Goal: Information Seeking & Learning: Check status

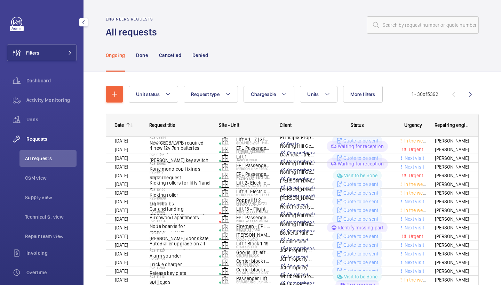
click at [219, 104] on wm-front-shared-table-view-engine "Unit status Request type Chargeable Units More filters Request status Urgency R…" at bounding box center [292, 250] width 373 height 329
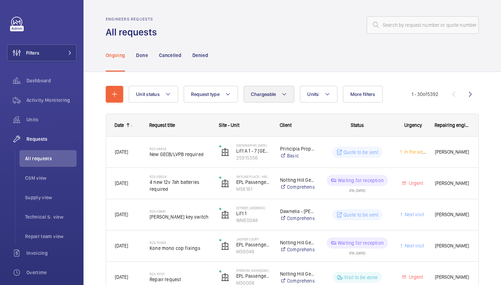
click at [270, 93] on span "Chargeable" at bounding box center [263, 95] width 25 height 6
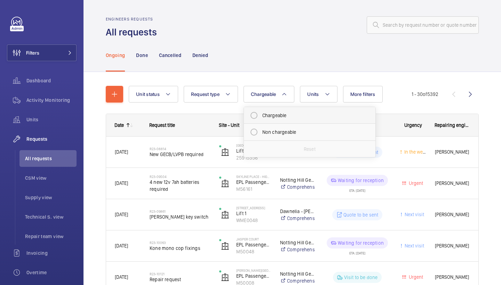
click at [279, 118] on mat-radio-button "Chargeable" at bounding box center [309, 116] width 125 height 14
radio input "true"
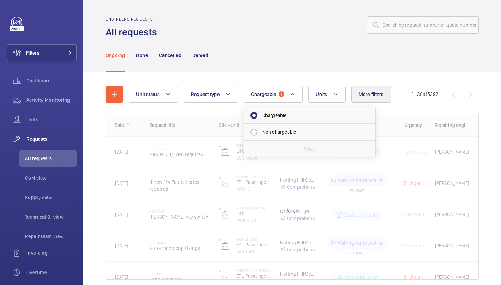
click at [378, 100] on button "More filters" at bounding box center [371, 94] width 40 height 17
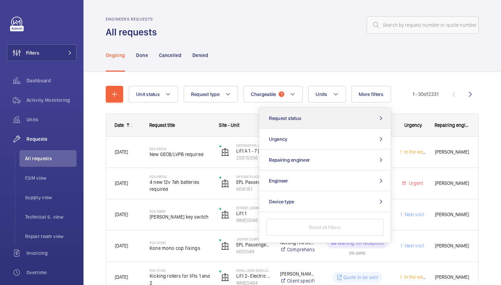
click at [361, 119] on button "Request status" at bounding box center [325, 118] width 132 height 21
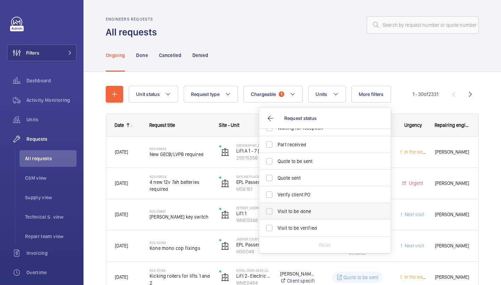
scroll to position [93, 0]
click at [330, 208] on label "Visit to be done" at bounding box center [319, 211] width 121 height 17
click at [276, 208] on input "Visit to be done" at bounding box center [269, 212] width 14 height 14
checkbox input "true"
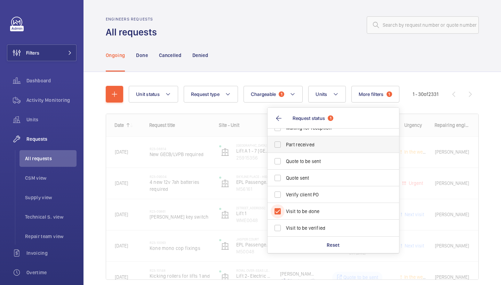
scroll to position [86, 0]
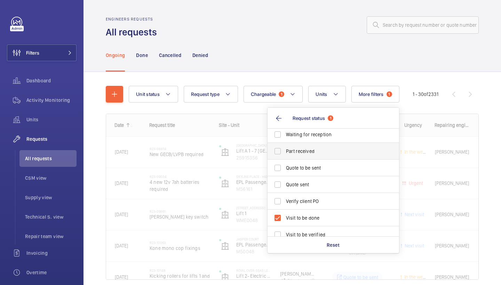
click at [339, 151] on span "Part received" at bounding box center [334, 151] width 96 height 7
click at [285, 151] on input "Part received" at bounding box center [278, 151] width 14 height 14
checkbox input "true"
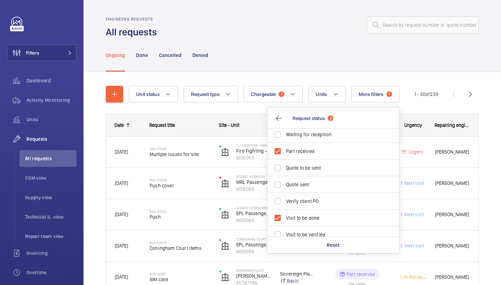
click at [317, 49] on div "Ongoing Done Cancelled Denied" at bounding box center [292, 55] width 373 height 33
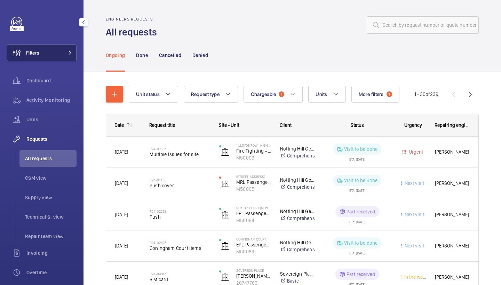
click at [54, 59] on button "Filters" at bounding box center [42, 53] width 70 height 17
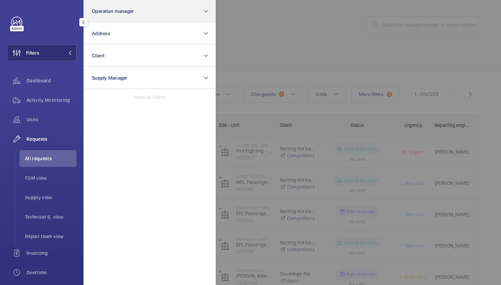
click at [114, 14] on button "Operation manager" at bounding box center [150, 11] width 132 height 22
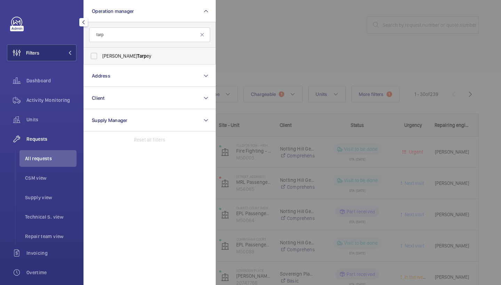
type input "tarp"
click at [117, 55] on span "Connor Tarp ey" at bounding box center [150, 56] width 96 height 7
click at [101, 55] on input "Connor Tarp ey" at bounding box center [94, 56] width 14 height 14
checkbox input "true"
click at [274, 46] on div at bounding box center [466, 142] width 501 height 285
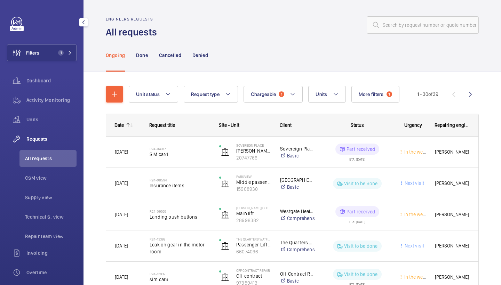
scroll to position [37, 0]
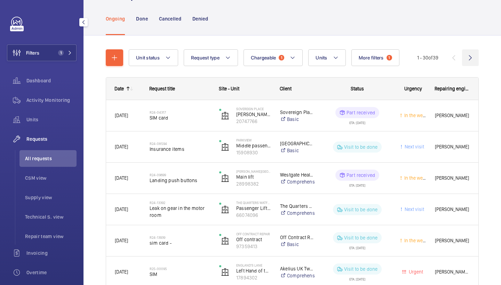
click at [468, 56] on wm-front-icon-button at bounding box center [470, 57] width 17 height 17
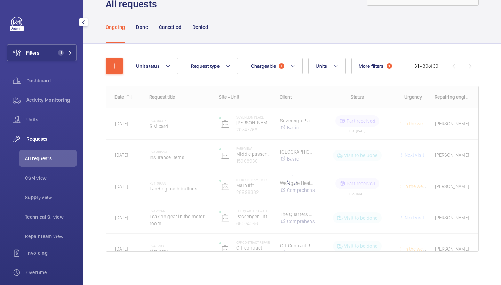
scroll to position [28, 0]
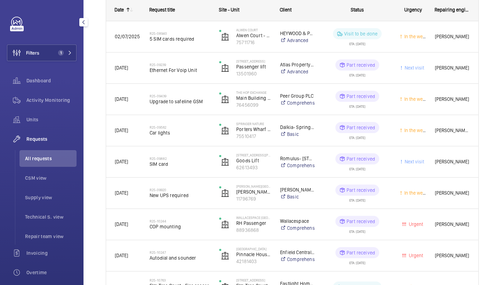
scroll to position [119, 0]
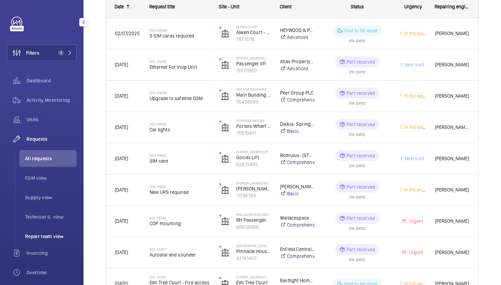
click at [54, 230] on li "Repair team view" at bounding box center [47, 236] width 57 height 17
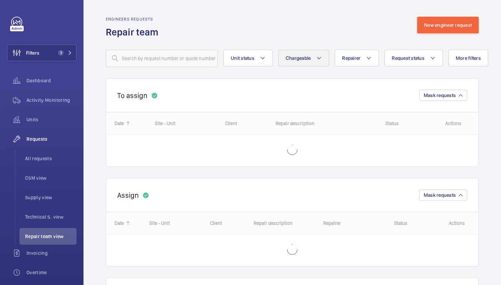
click at [284, 57] on button "Chargeable" at bounding box center [303, 58] width 51 height 17
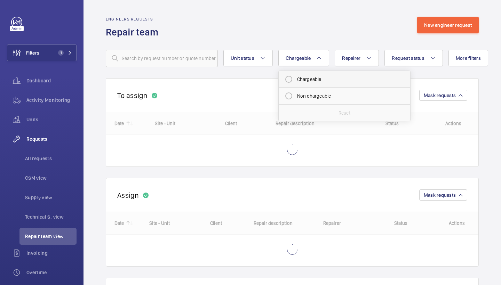
click at [316, 86] on mat-radio-button "Chargeable" at bounding box center [344, 79] width 125 height 14
radio input "true"
click at [436, 56] on button "Request status" at bounding box center [422, 58] width 58 height 17
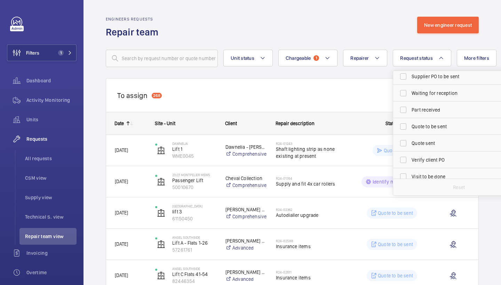
scroll to position [93, 0]
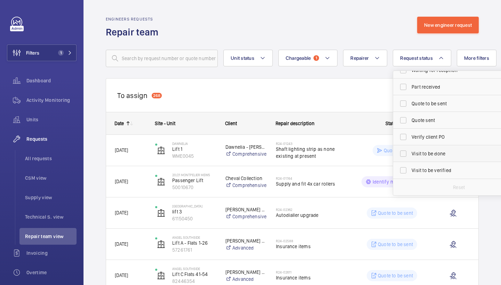
click at [436, 153] on span "Visit to be done" at bounding box center [460, 153] width 96 height 7
click at [410, 153] on input "Visit to be done" at bounding box center [403, 154] width 14 height 14
checkbox input "true"
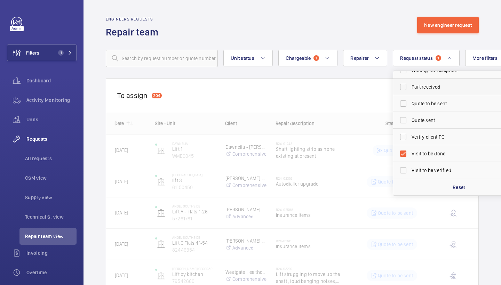
click at [438, 87] on span "Part received" at bounding box center [460, 87] width 96 height 7
click at [410, 87] on input "Part received" at bounding box center [403, 87] width 14 height 14
checkbox input "true"
click at [392, 35] on div "Engineers requests Repair team New engineer request" at bounding box center [292, 28] width 373 height 22
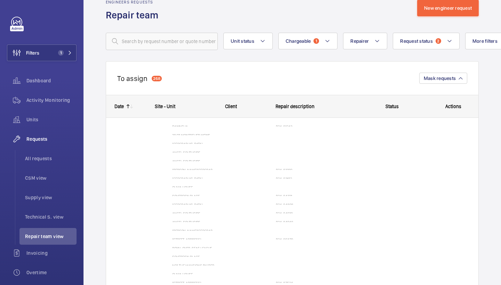
scroll to position [40, 0]
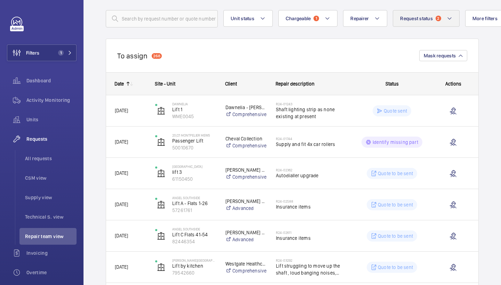
click at [420, 14] on button "Request status 2" at bounding box center [426, 18] width 67 height 17
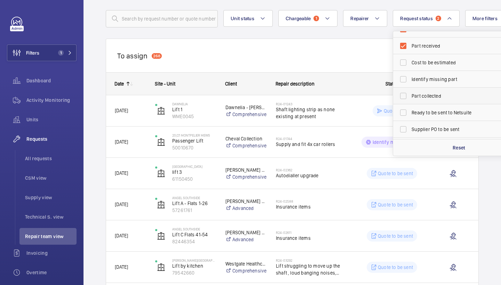
scroll to position [11, 0]
click at [421, 98] on span "Part collected" at bounding box center [460, 95] width 96 height 7
click at [410, 98] on input "Part collected" at bounding box center [403, 95] width 14 height 14
checkbox input "true"
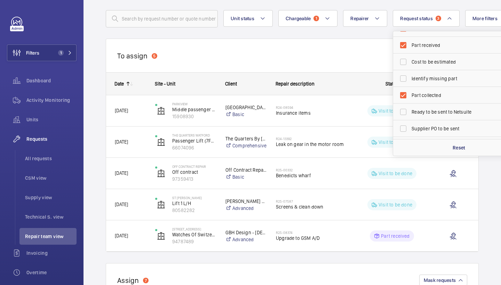
click at [315, 41] on div "To assign 5 Mask requests" at bounding box center [292, 56] width 373 height 34
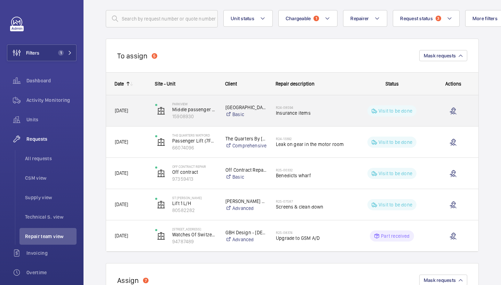
click at [309, 107] on h2 "R24-08594" at bounding box center [311, 107] width 71 height 4
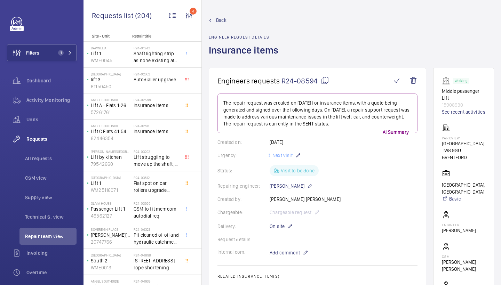
click at [216, 21] on span "Back" at bounding box center [221, 20] width 10 height 7
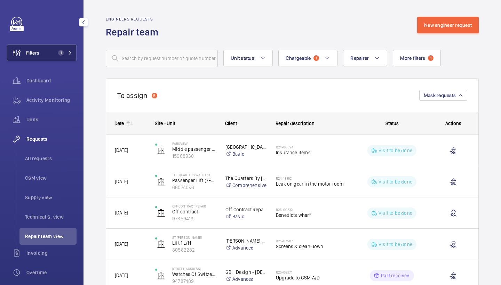
click at [69, 45] on button "Filters 1" at bounding box center [42, 53] width 70 height 17
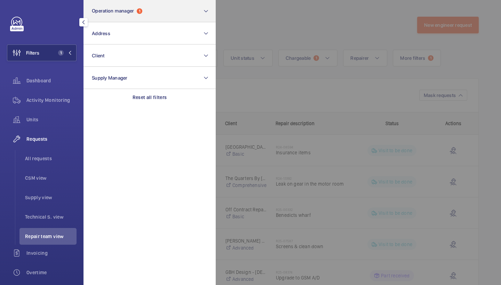
click at [123, 21] on button "Operation manager 1" at bounding box center [150, 11] width 132 height 22
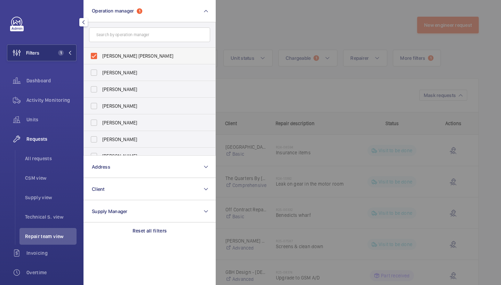
click at [125, 50] on label "Connor Tarpey" at bounding box center [144, 56] width 121 height 17
click at [101, 50] on input "Connor Tarpey" at bounding box center [94, 56] width 14 height 14
checkbox input "false"
click at [249, 35] on div at bounding box center [466, 142] width 501 height 285
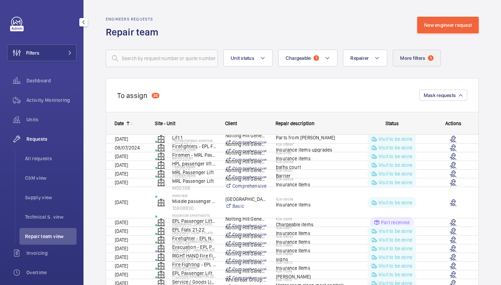
click at [422, 60] on span "More filters" at bounding box center [412, 58] width 25 height 6
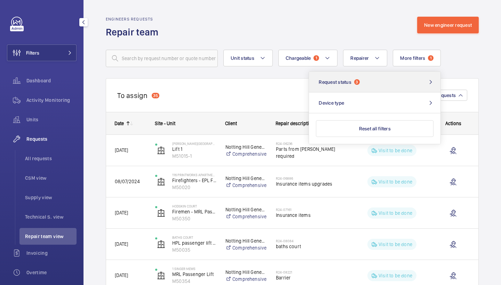
click at [408, 81] on button "Request status 3" at bounding box center [375, 82] width 132 height 21
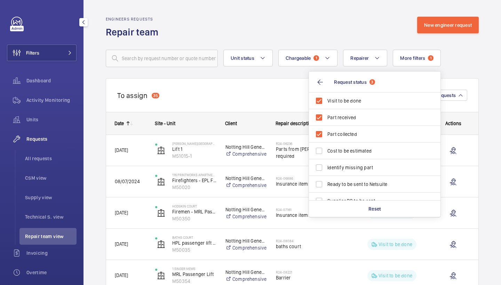
click at [478, 58] on div "Unit status Chargeable 1 Repairer More filters 1 Request status 3 Visit to be d…" at bounding box center [292, 58] width 373 height 17
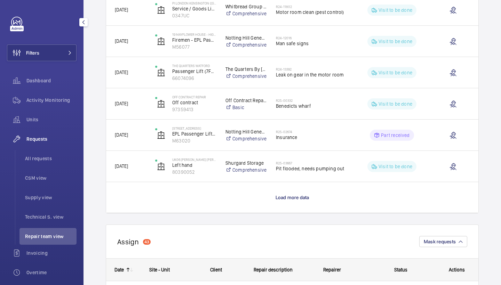
scroll to position [585, 0]
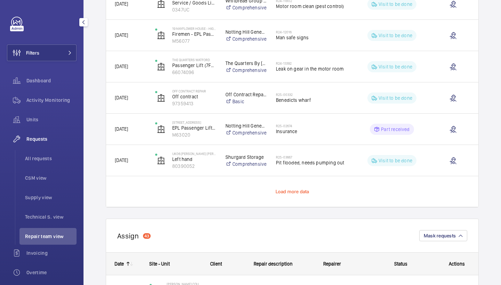
click at [290, 190] on span "Load more data" at bounding box center [293, 192] width 34 height 6
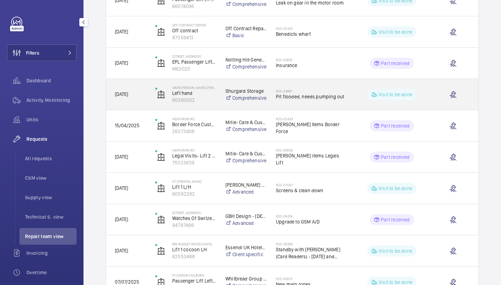
scroll to position [634, 0]
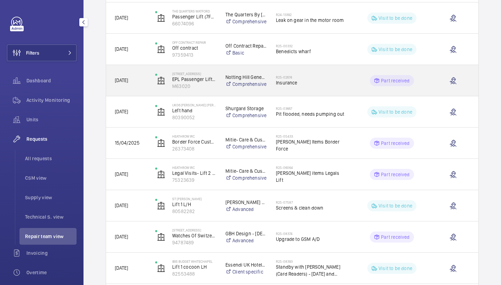
click at [313, 80] on span "Insurance" at bounding box center [311, 82] width 71 height 7
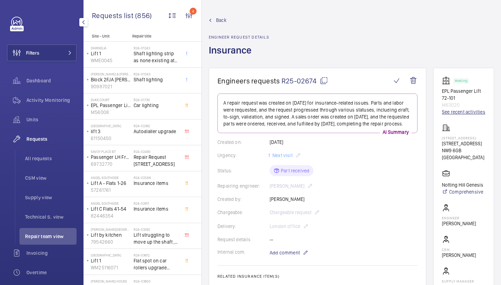
click at [449, 116] on link "See recent activities" at bounding box center [463, 112] width 43 height 7
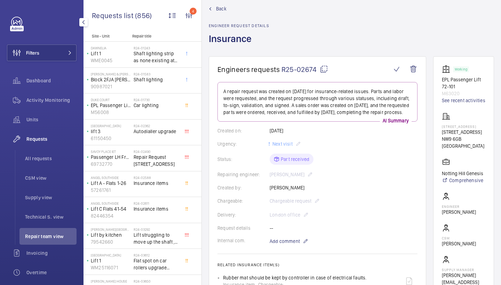
scroll to position [7, 0]
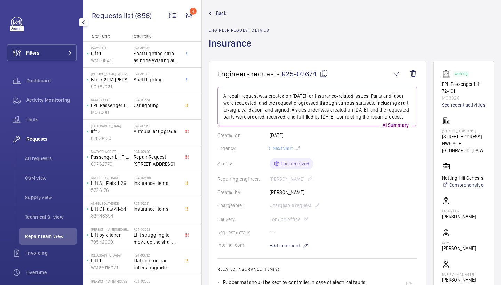
click at [220, 12] on span "Back" at bounding box center [221, 13] width 10 height 7
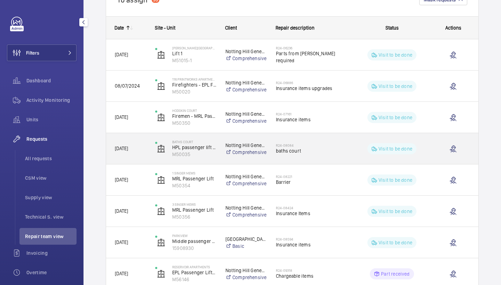
scroll to position [96, 0]
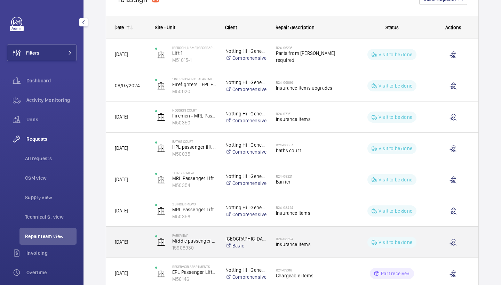
click at [307, 235] on div "R24-08594 Insurance items" at bounding box center [311, 242] width 71 height 20
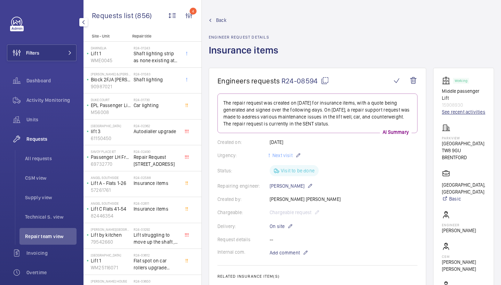
click at [463, 112] on link "See recent activities" at bounding box center [463, 112] width 43 height 7
click at [223, 23] on span "Back" at bounding box center [221, 20] width 10 height 7
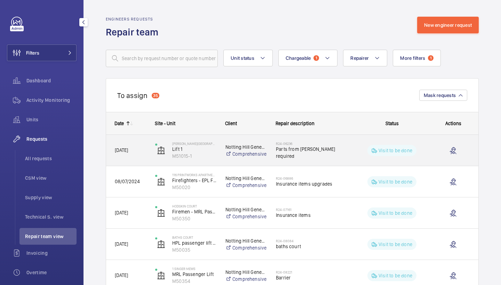
click at [298, 152] on span "Parts from delap required" at bounding box center [311, 153] width 71 height 14
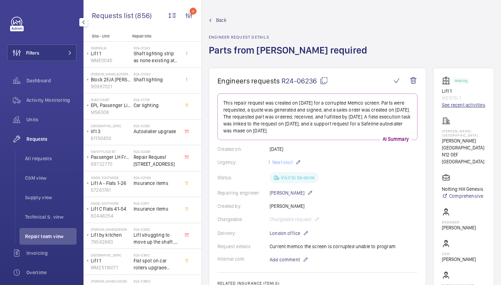
click at [443, 107] on link "See recent activities" at bounding box center [463, 105] width 43 height 7
click at [367, 89] on wm-front-card-header "Engineers requests R24-06236" at bounding box center [317, 85] width 200 height 17
click at [218, 19] on span "Back" at bounding box center [221, 20] width 10 height 7
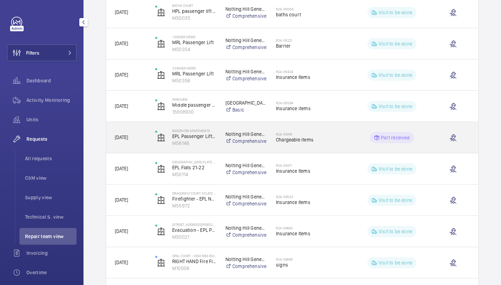
scroll to position [234, 0]
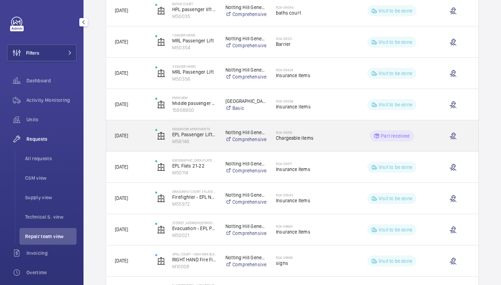
click at [320, 143] on div "R24-09318 Chargeable items" at bounding box center [311, 136] width 71 height 20
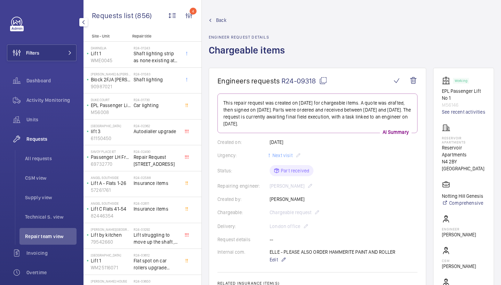
click at [219, 21] on span "Back" at bounding box center [221, 20] width 10 height 7
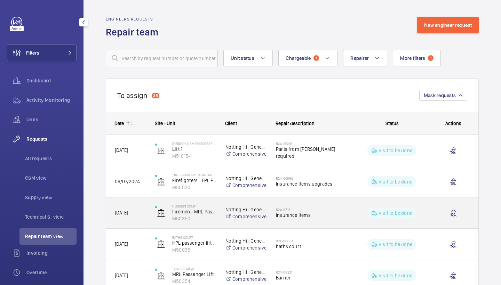
click at [323, 213] on span "Insurance items" at bounding box center [311, 215] width 71 height 7
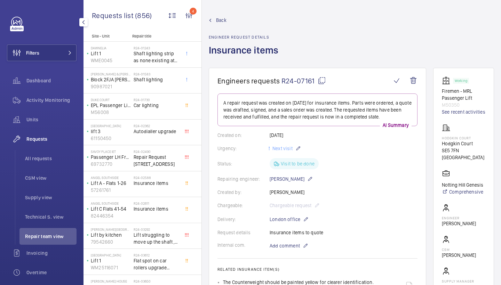
click at [221, 19] on span "Back" at bounding box center [221, 20] width 10 height 7
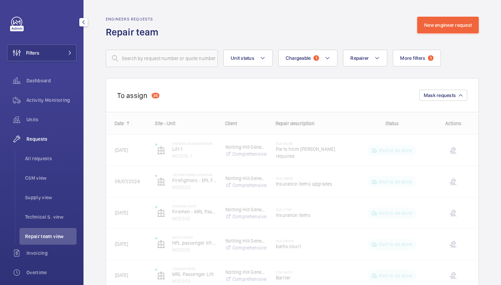
scroll to position [12, 0]
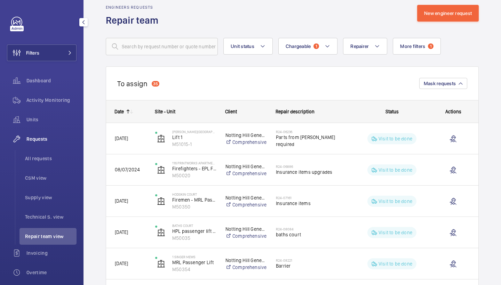
click at [317, 228] on h2 "R24-08084" at bounding box center [311, 229] width 71 height 4
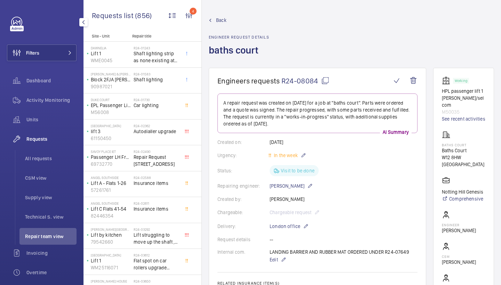
click at [220, 17] on span "Back" at bounding box center [221, 20] width 10 height 7
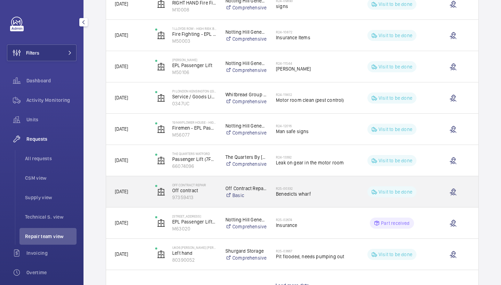
scroll to position [553, 0]
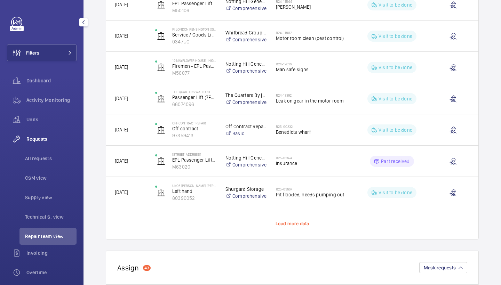
click at [301, 226] on span "Load more data" at bounding box center [293, 224] width 34 height 6
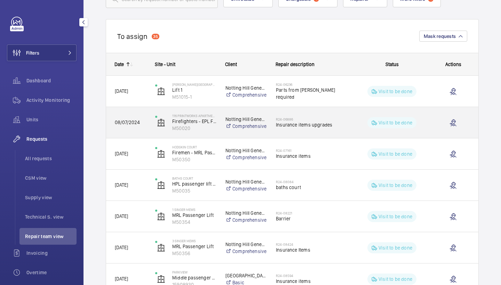
scroll to position [60, 0]
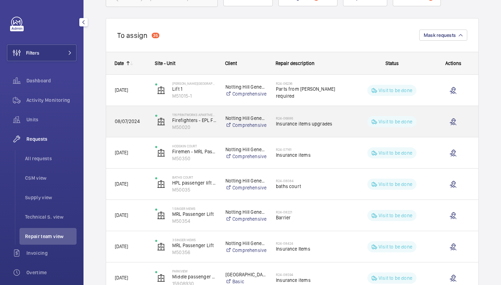
click at [322, 122] on span "Insurance items upgrades" at bounding box center [311, 123] width 71 height 7
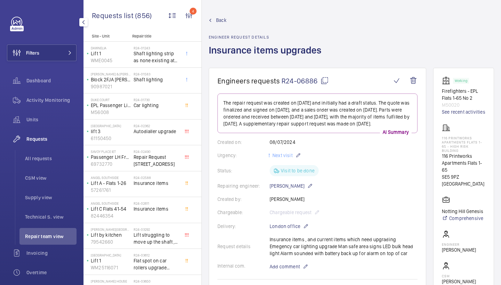
click at [218, 18] on span "Back" at bounding box center [221, 20] width 10 height 7
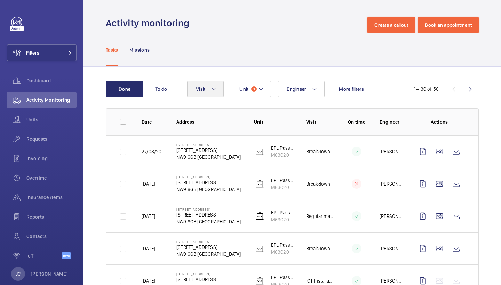
click at [192, 95] on button "Visit" at bounding box center [205, 89] width 37 height 17
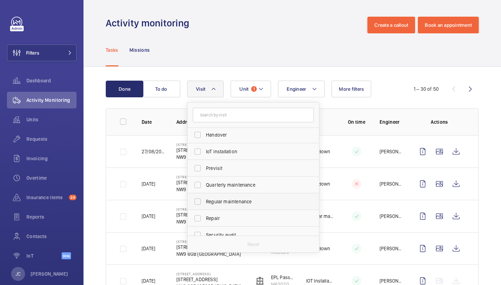
scroll to position [72, 0]
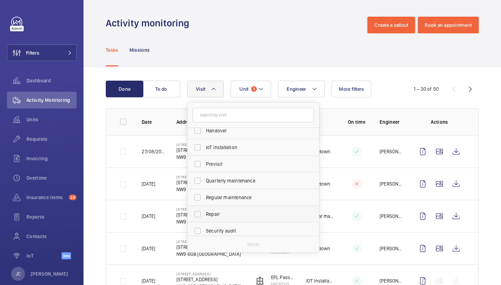
click at [237, 221] on label "Repair" at bounding box center [248, 214] width 121 height 17
click at [205, 221] on input "Repair" at bounding box center [198, 214] width 14 height 14
checkbox input "true"
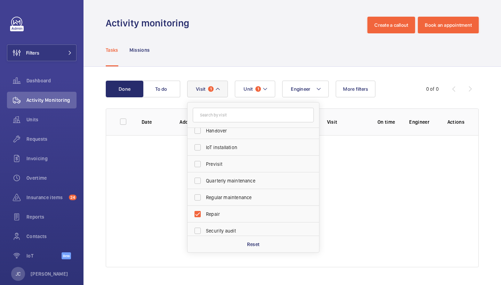
click at [292, 68] on div "Done To do Engineer Unit 1 Visit 1 Annual maintenance Breakdown Client appointm…" at bounding box center [293, 175] width 418 height 217
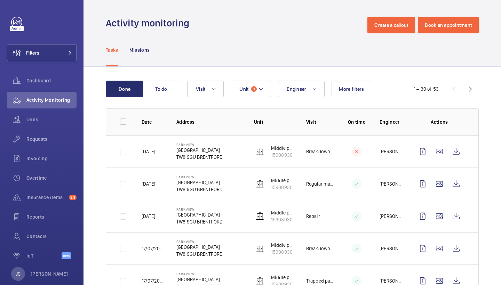
scroll to position [3, 0]
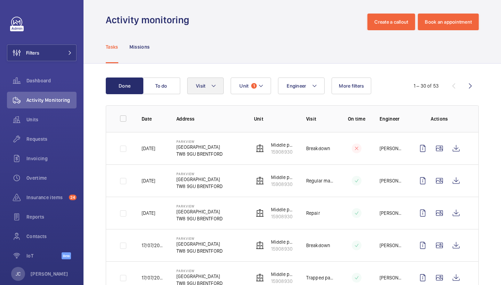
click at [208, 84] on button "Visit" at bounding box center [205, 86] width 37 height 17
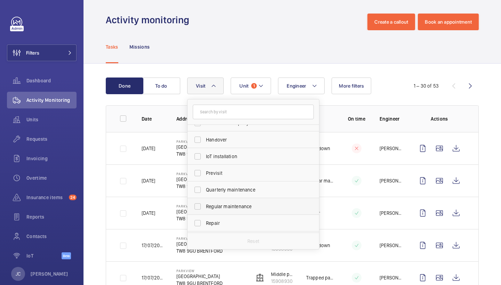
scroll to position [60, 0]
click at [215, 221] on span "Repair" at bounding box center [254, 224] width 96 height 7
click at [205, 221] on input "Repair" at bounding box center [198, 224] width 14 height 14
checkbox input "true"
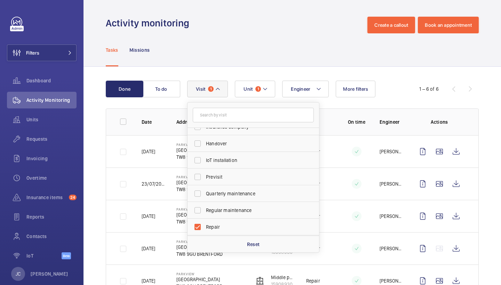
click at [295, 64] on div "Tasks Missions" at bounding box center [292, 49] width 373 height 33
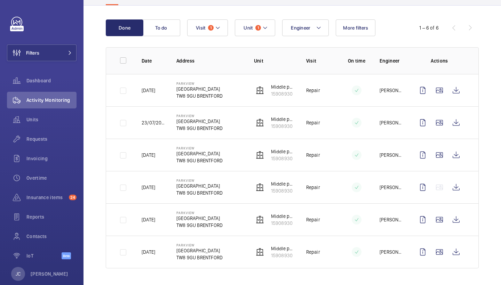
scroll to position [61, 0]
click at [462, 126] on wm-front-icon-button at bounding box center [456, 122] width 17 height 17
click at [464, 93] on wm-front-icon-button at bounding box center [456, 90] width 17 height 17
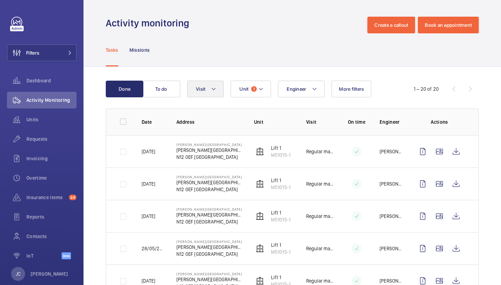
scroll to position [-1, 0]
click at [203, 92] on span "Visit" at bounding box center [200, 89] width 9 height 6
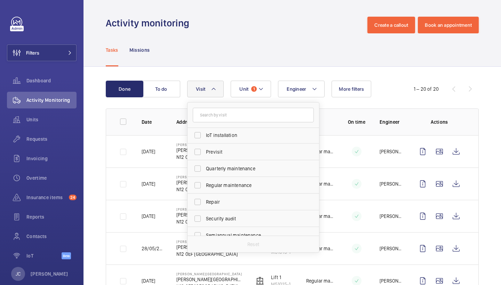
scroll to position [93, 0]
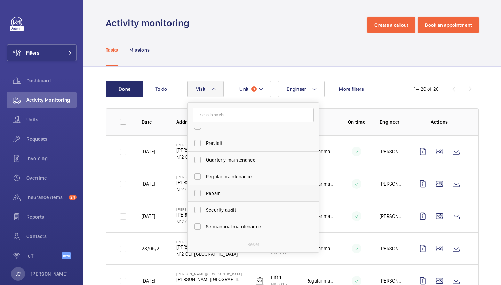
click at [243, 187] on label "Repair" at bounding box center [248, 193] width 121 height 17
click at [205, 187] on input "Repair" at bounding box center [198, 194] width 14 height 14
checkbox input "true"
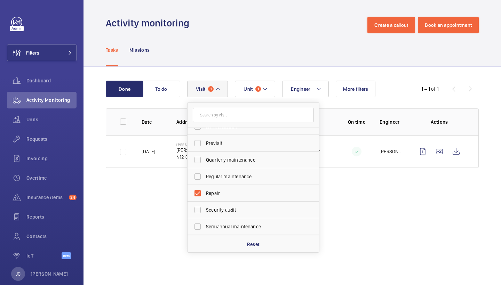
click at [291, 66] on div "Tasks Missions" at bounding box center [292, 49] width 373 height 33
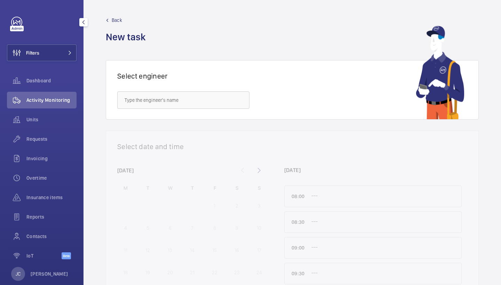
click at [60, 42] on div "Filters Dashboard Activity Monitoring Units Requests Invoicing Overtime Insuran…" at bounding box center [42, 142] width 70 height 251
click at [60, 47] on button "Filters" at bounding box center [42, 53] width 70 height 17
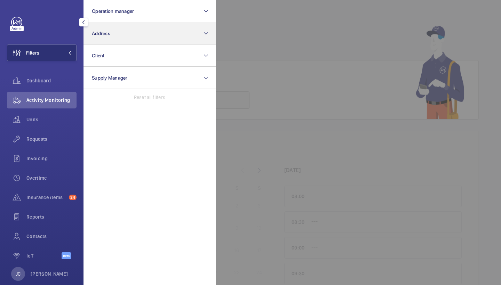
click at [121, 39] on button "Address" at bounding box center [150, 33] width 132 height 22
